Goal: Information Seeking & Learning: Compare options

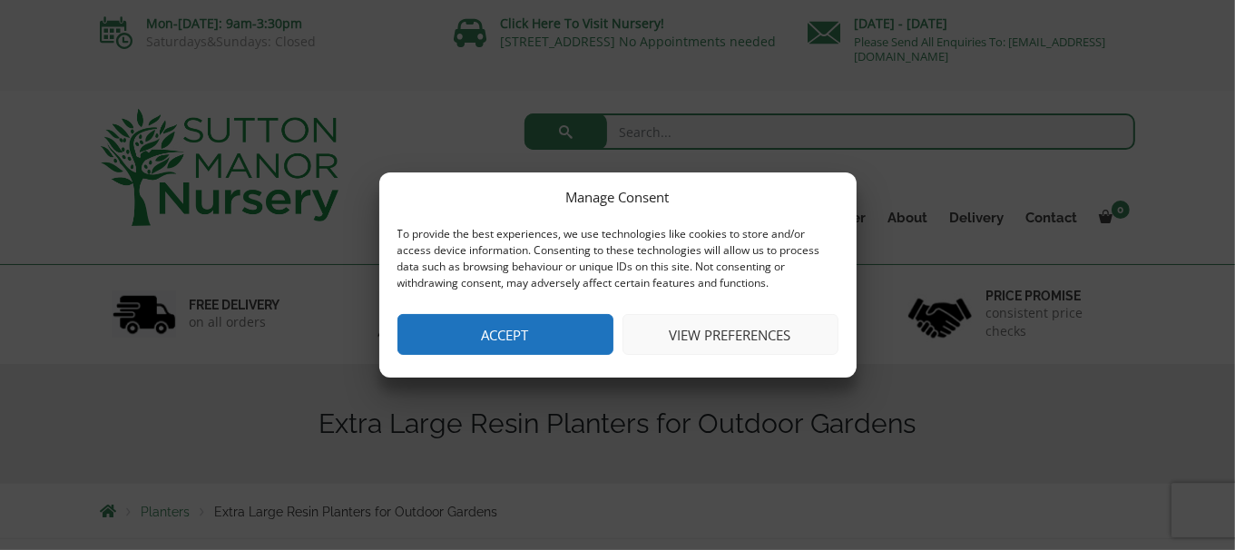
click at [567, 336] on button "Accept" at bounding box center [506, 334] width 216 height 41
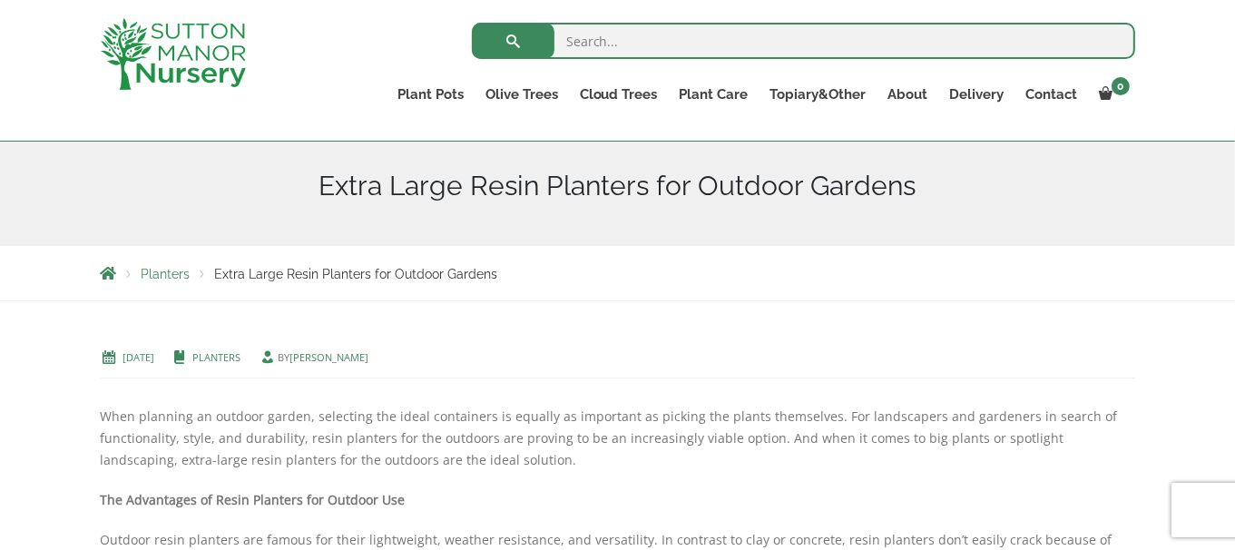
scroll to position [374, 0]
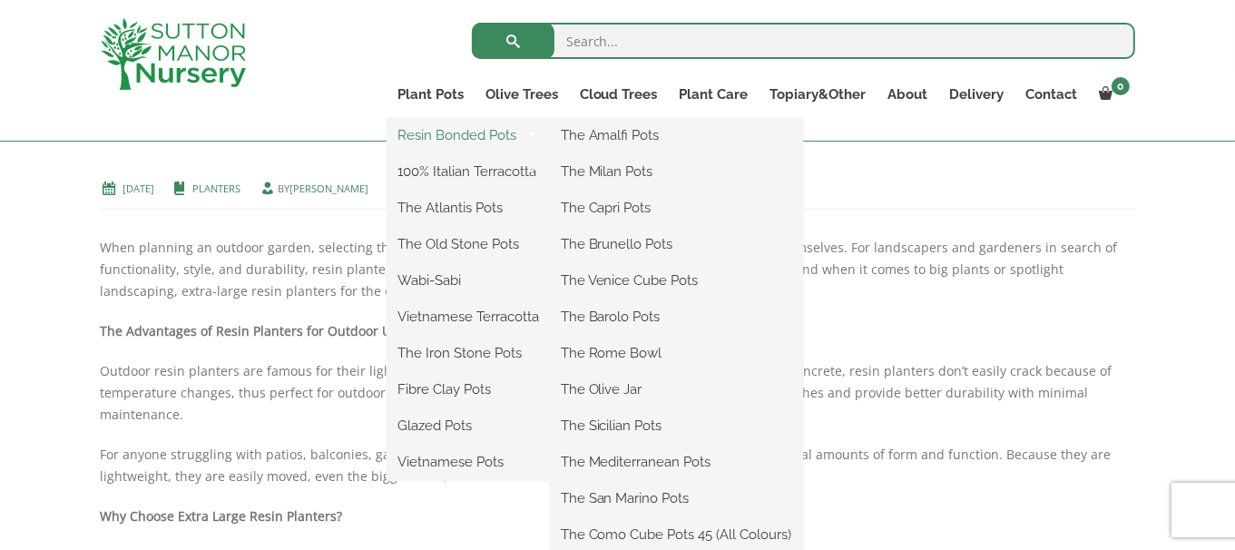
click at [457, 133] on link "Resin Bonded Pots" at bounding box center [468, 135] width 163 height 27
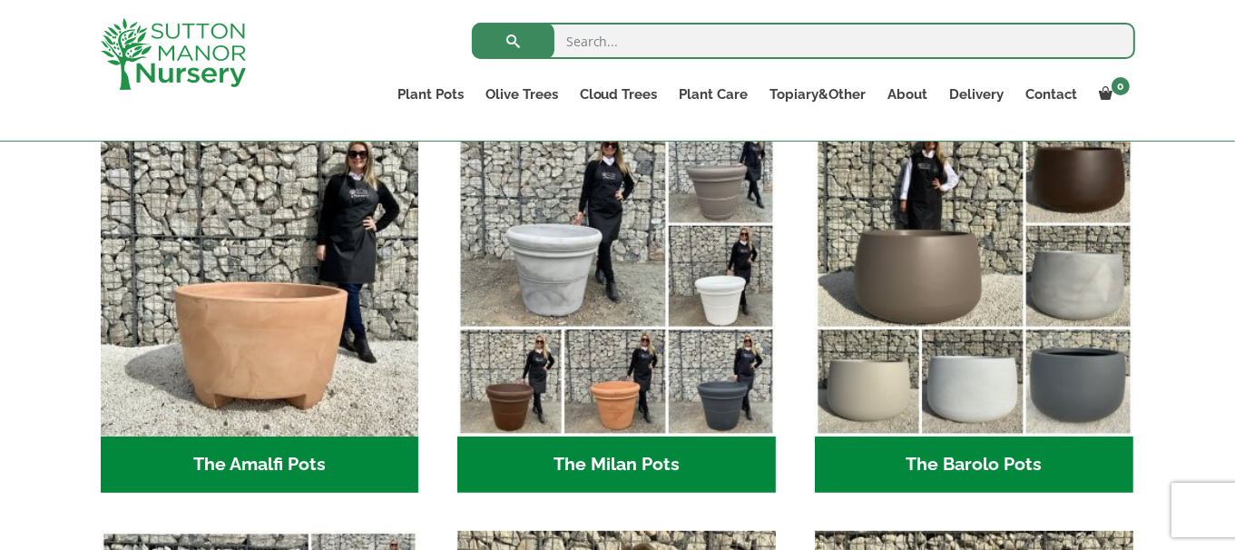
scroll to position [532, 0]
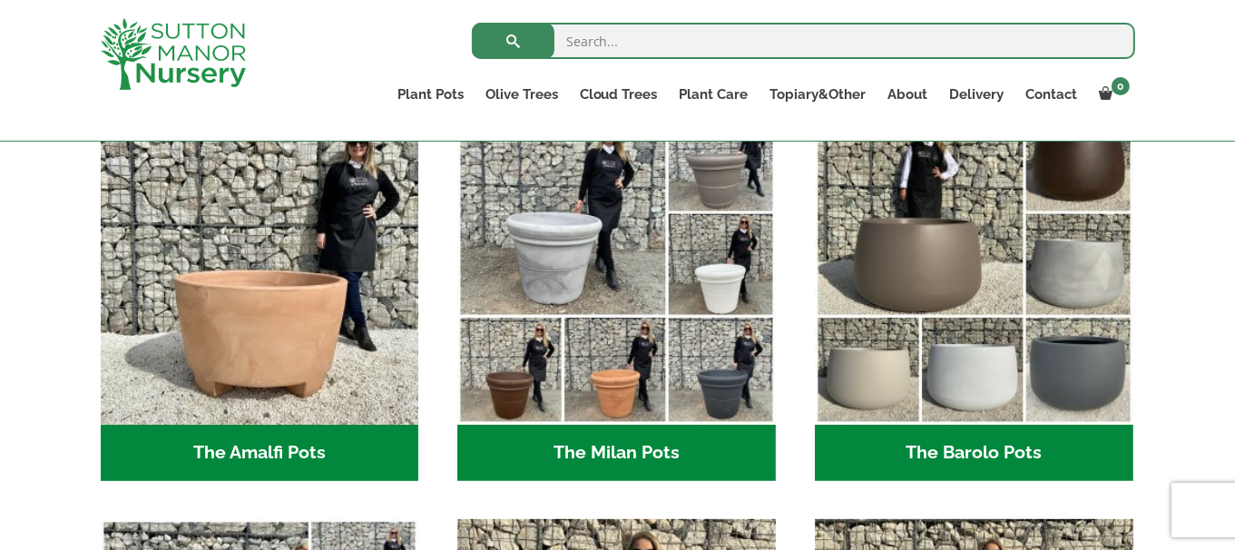
click at [297, 454] on h2 "The Amalfi Pots (3)" at bounding box center [260, 453] width 319 height 56
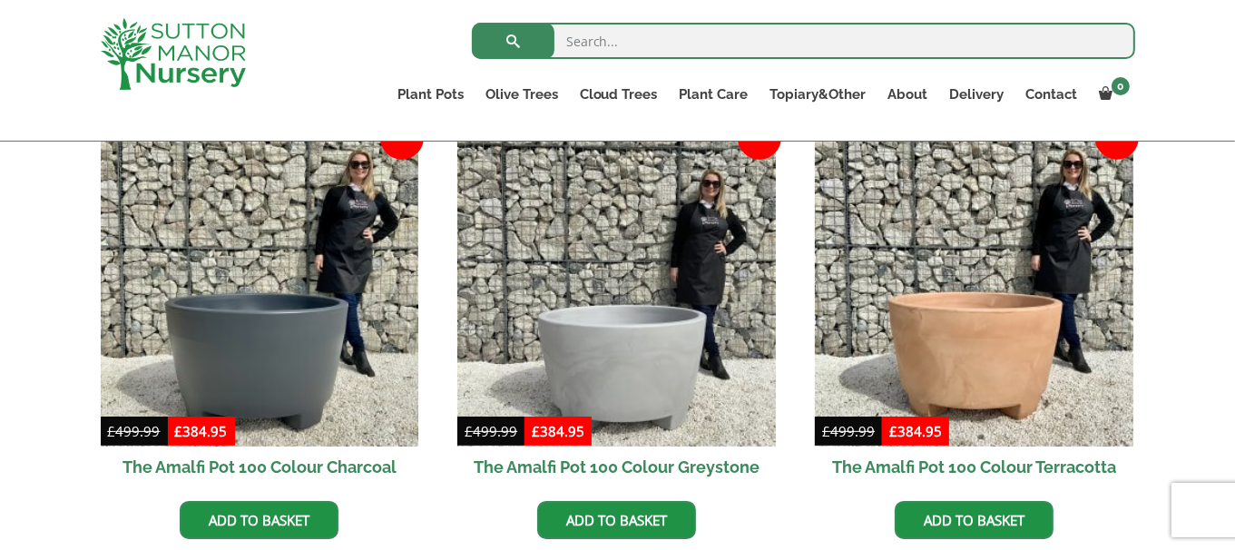
scroll to position [604, 0]
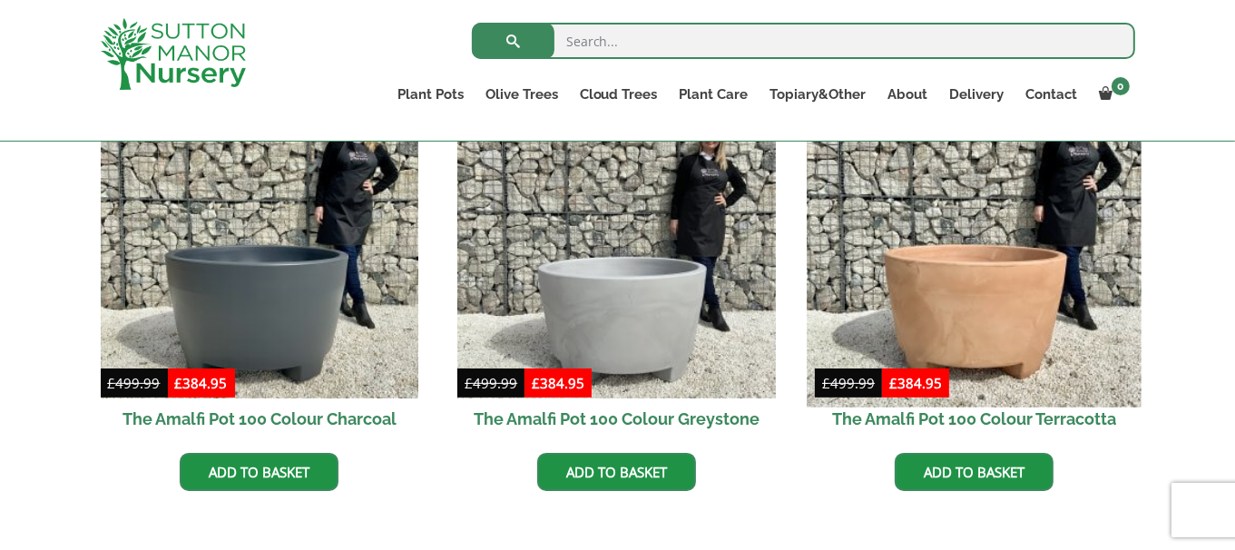
click at [999, 328] on img at bounding box center [974, 240] width 334 height 334
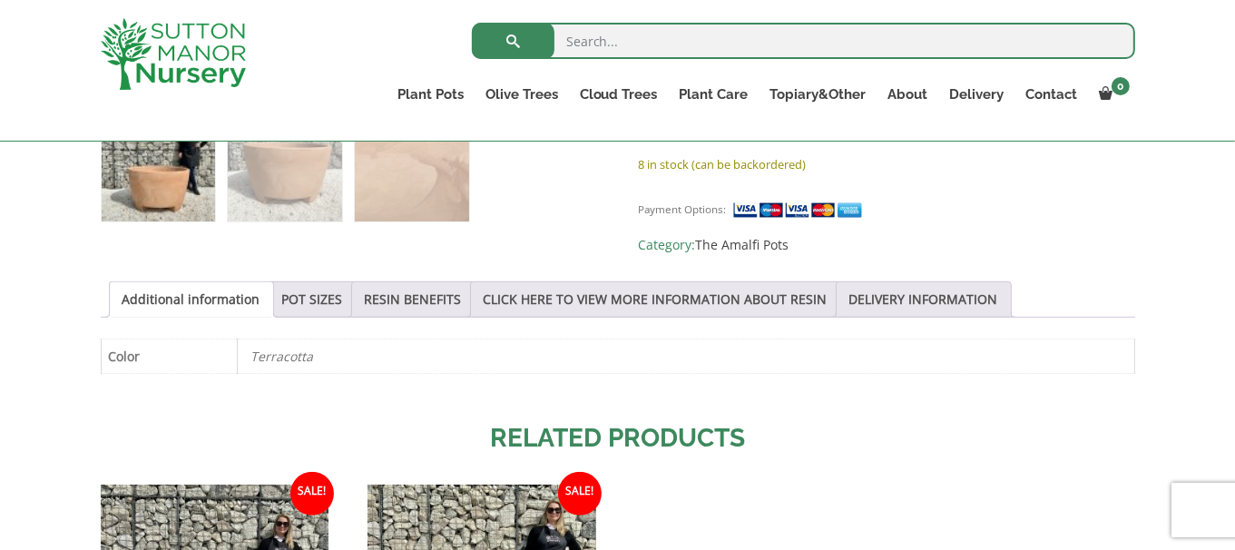
scroll to position [834, 0]
click at [320, 284] on link "POT SIZES" at bounding box center [312, 299] width 61 height 34
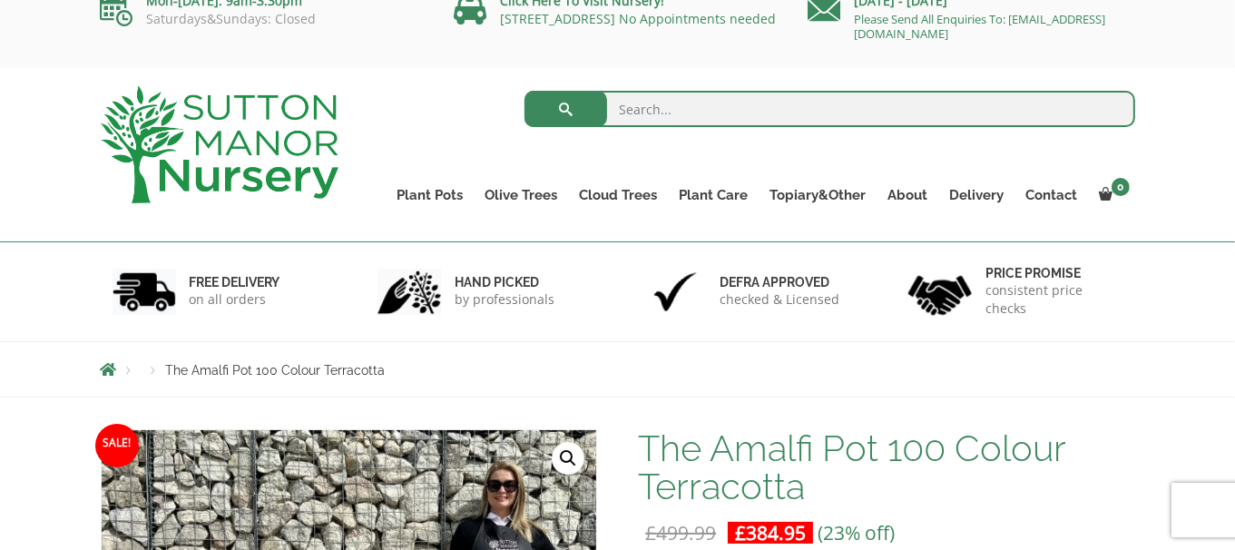
scroll to position [0, 0]
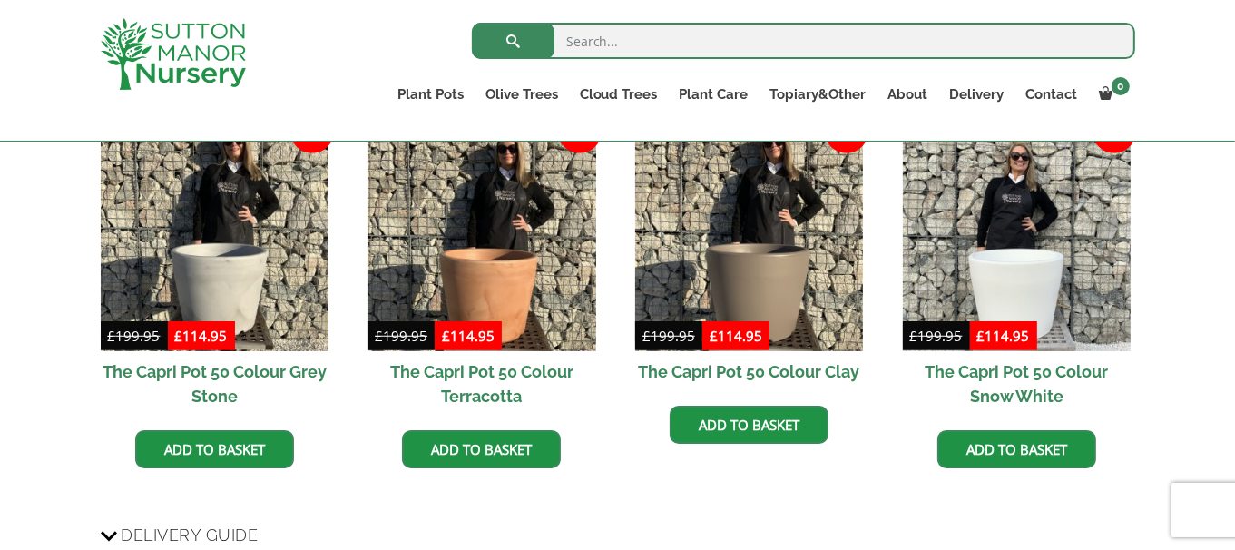
scroll to position [1146, 0]
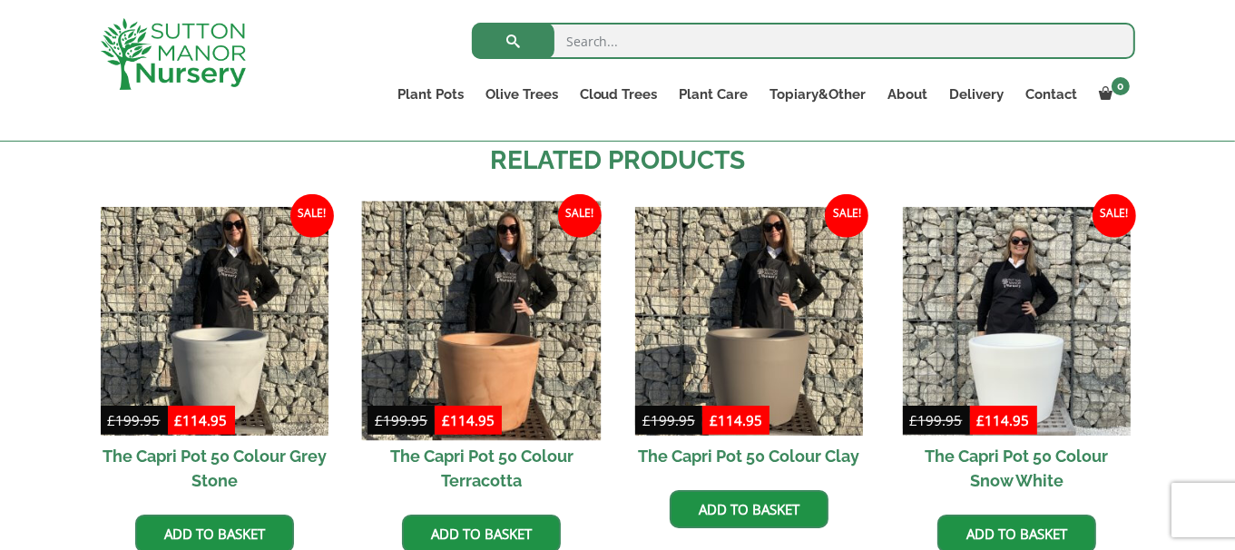
click at [505, 382] on img at bounding box center [482, 321] width 240 height 240
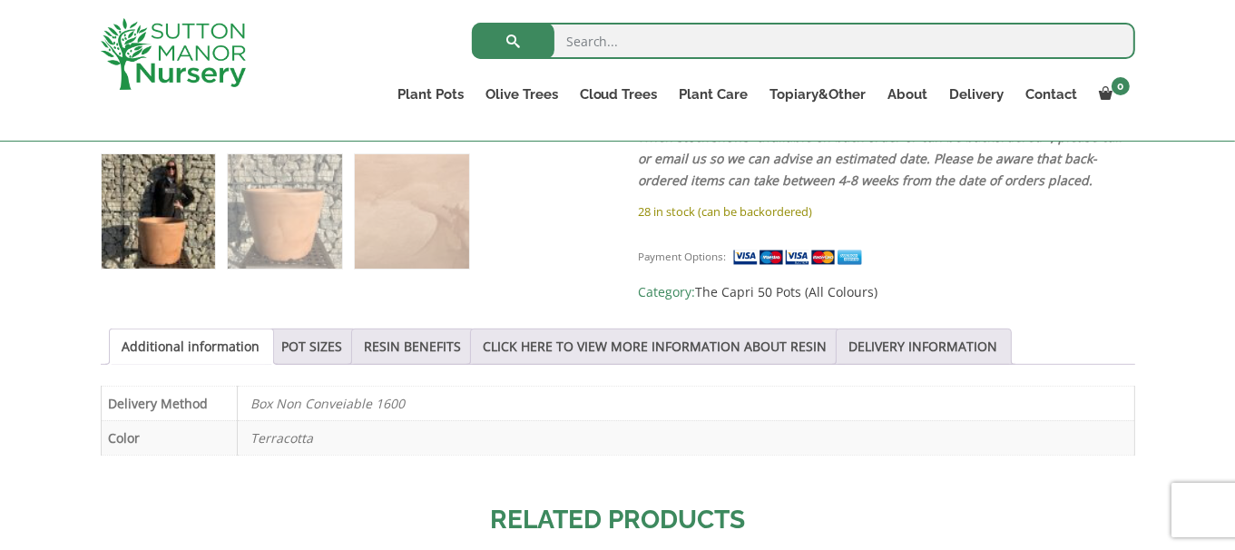
scroll to position [798, 0]
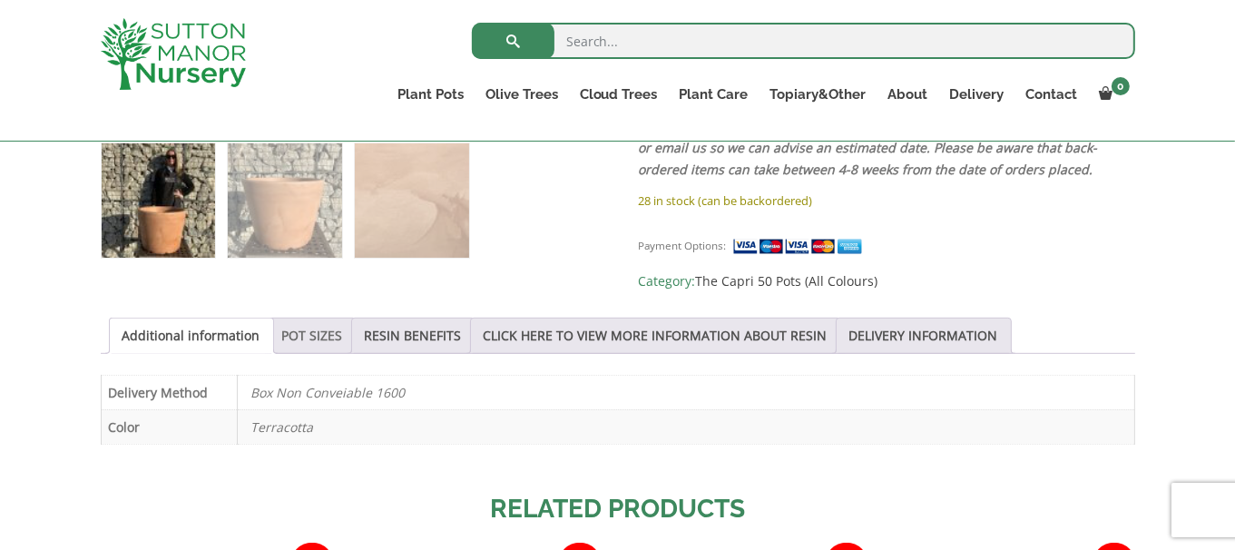
click at [318, 322] on link "POT SIZES" at bounding box center [312, 336] width 61 height 34
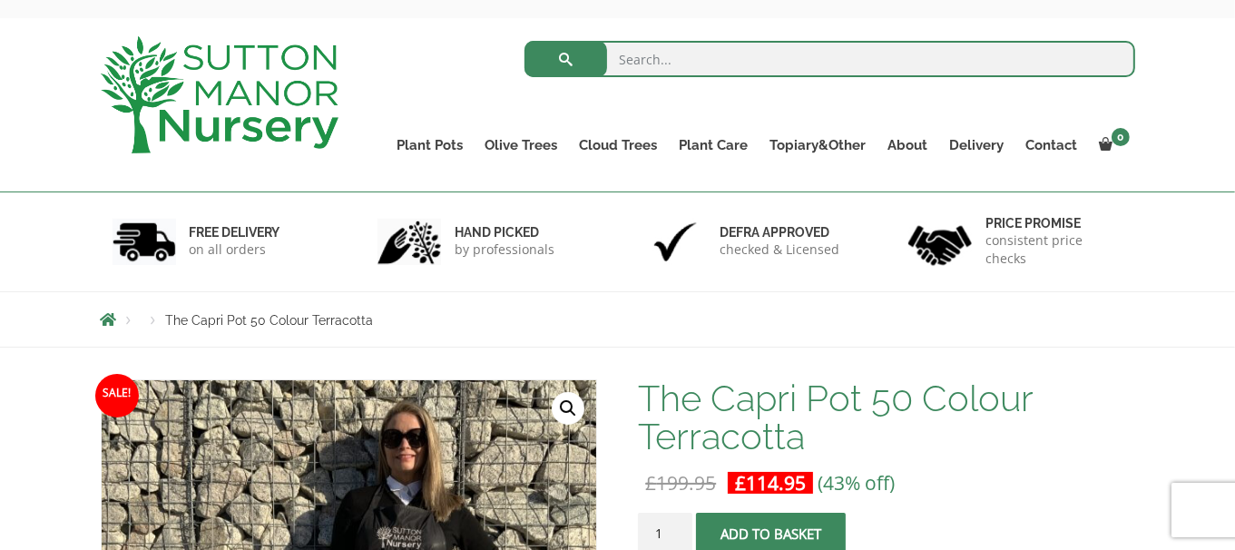
scroll to position [12, 0]
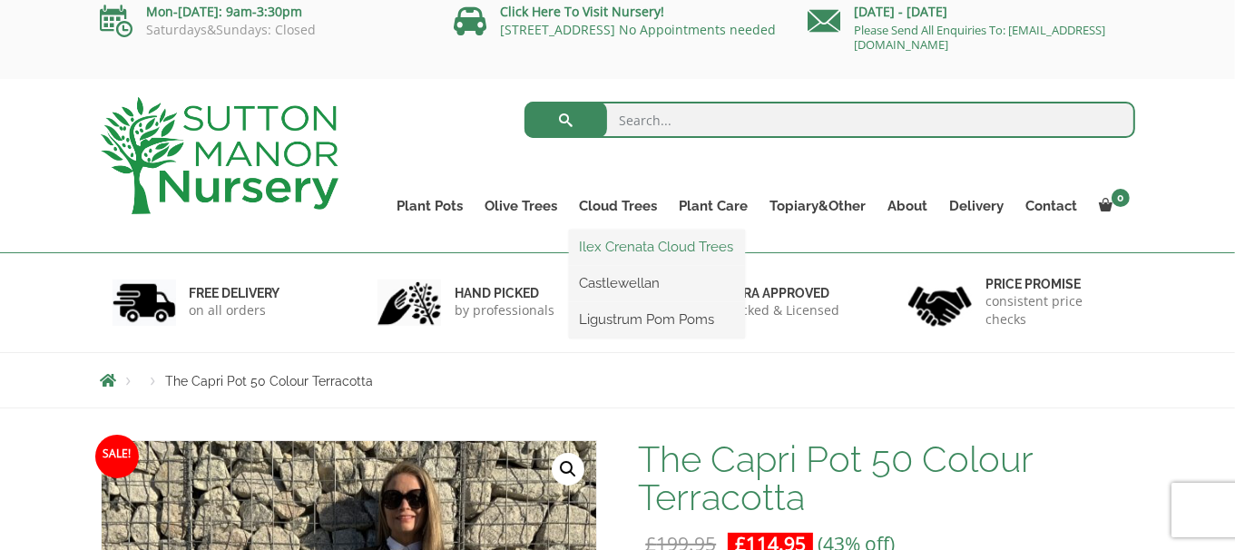
click at [621, 243] on link "Ilex Crenata Cloud Trees" at bounding box center [657, 246] width 176 height 27
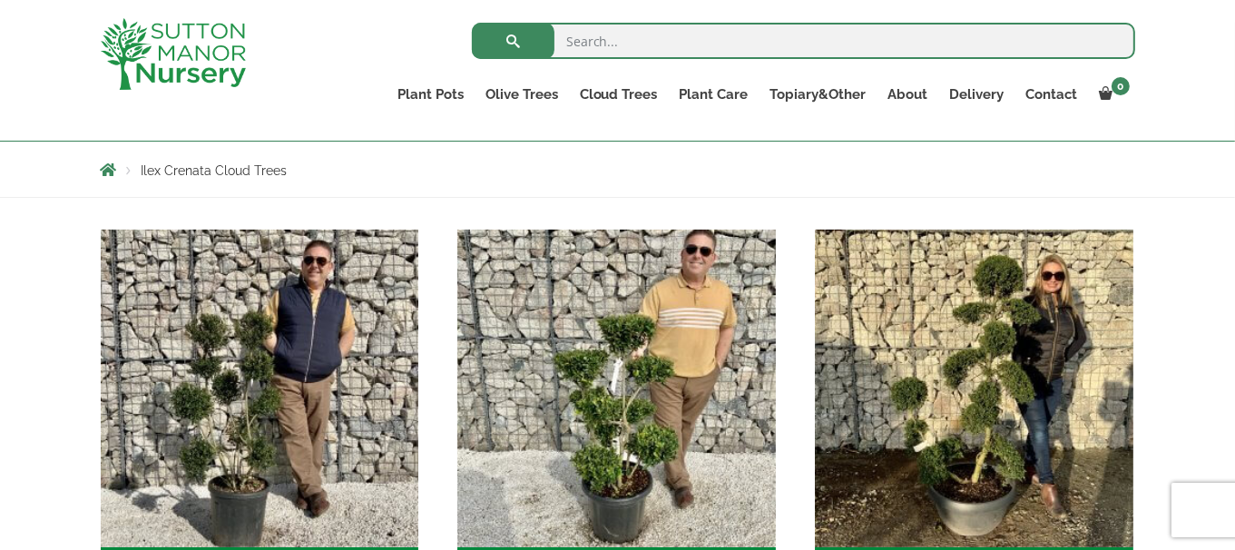
scroll to position [314, 0]
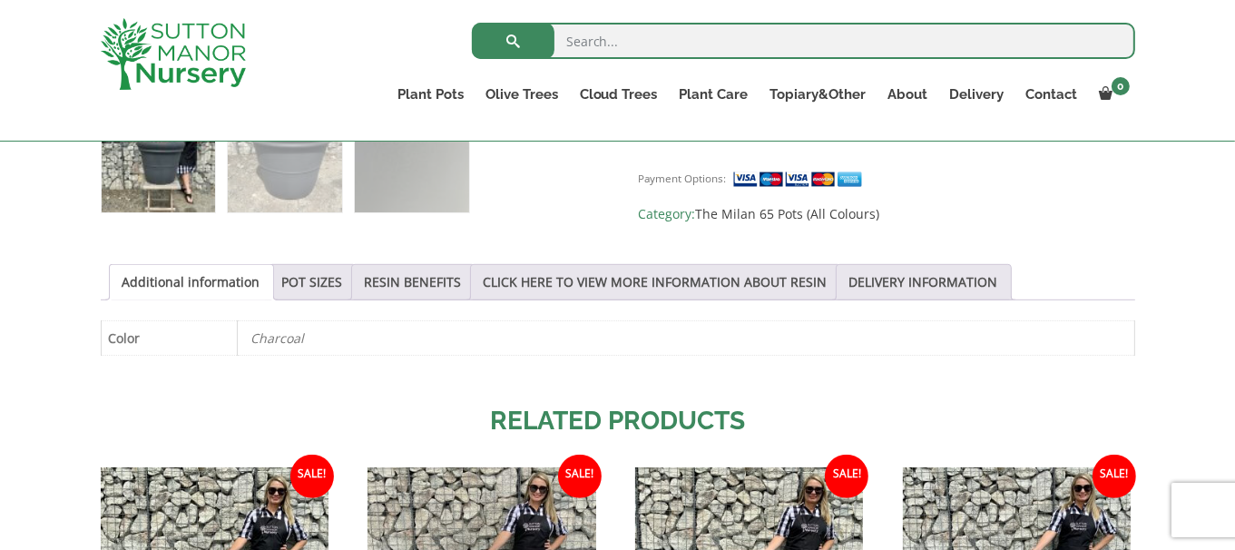
scroll to position [859, 0]
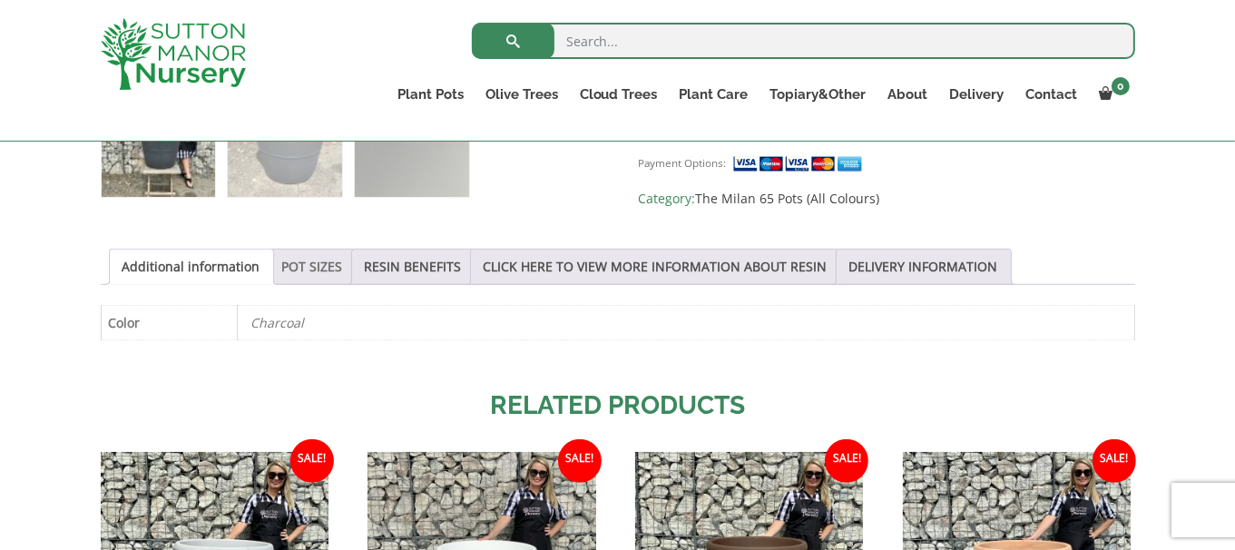
click at [321, 268] on link "POT SIZES" at bounding box center [312, 267] width 61 height 34
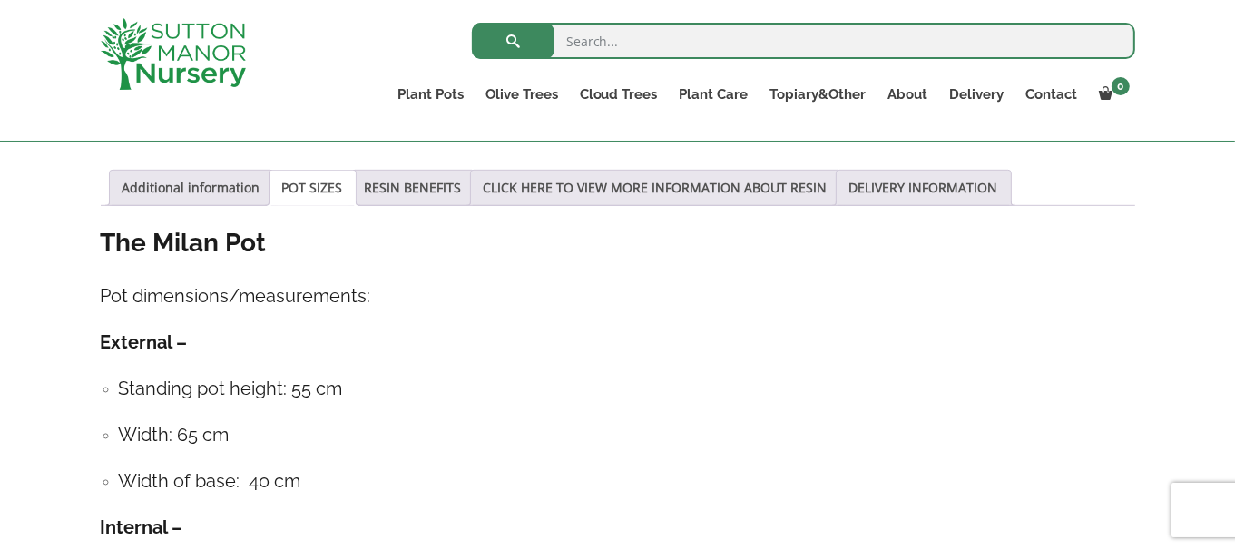
scroll to position [944, 0]
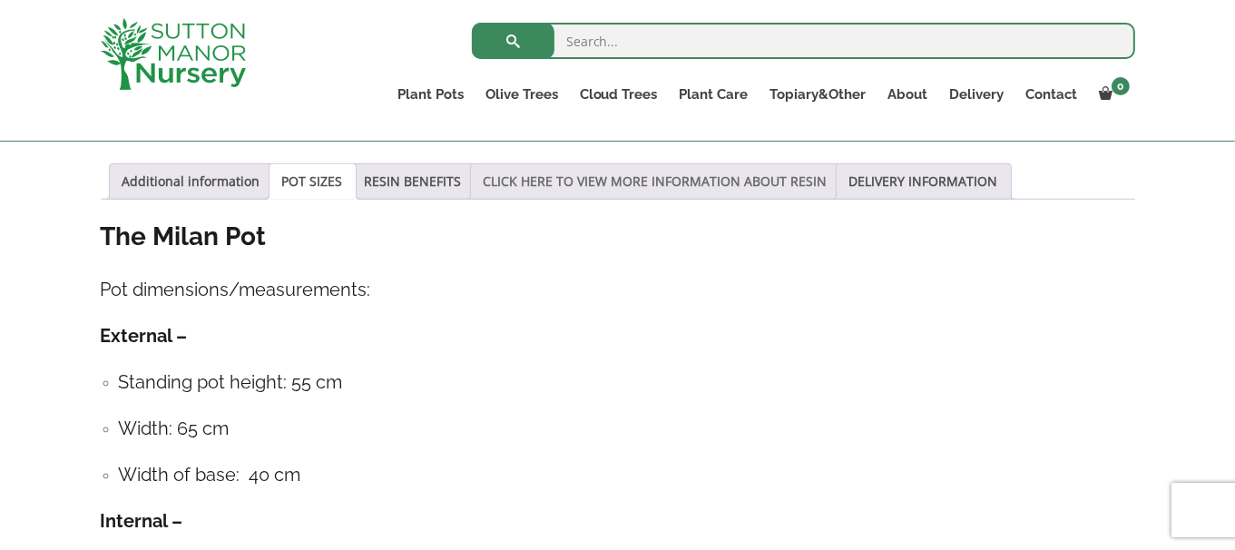
click at [612, 176] on link "CLICK HERE TO VIEW MORE INFORMATION ABOUT RESIN" at bounding box center [656, 181] width 344 height 34
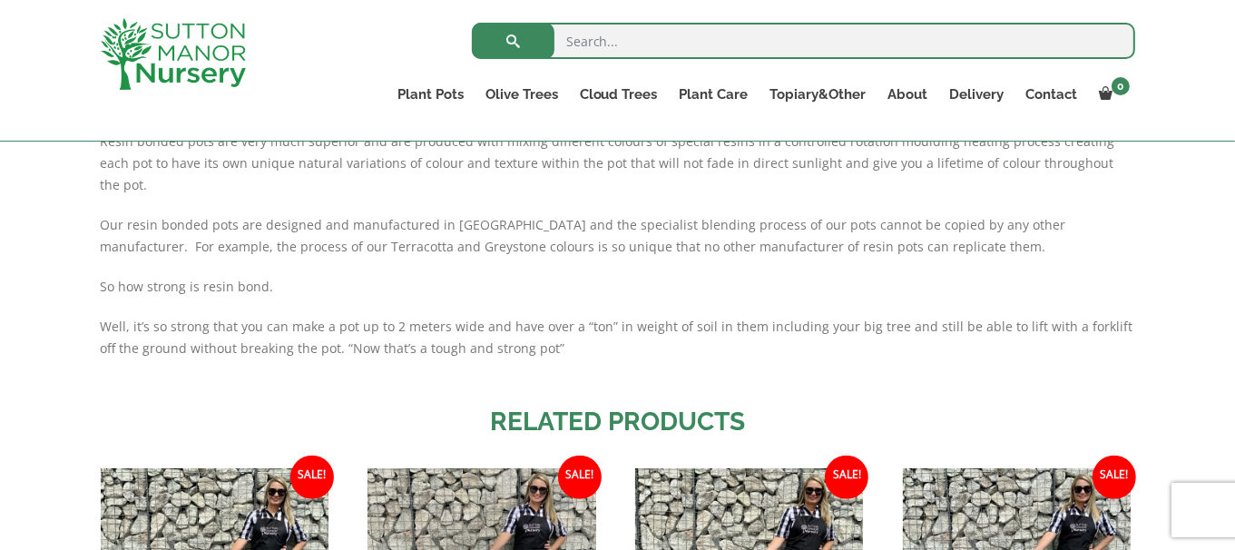
scroll to position [1331, 0]
